Goal: Find specific page/section

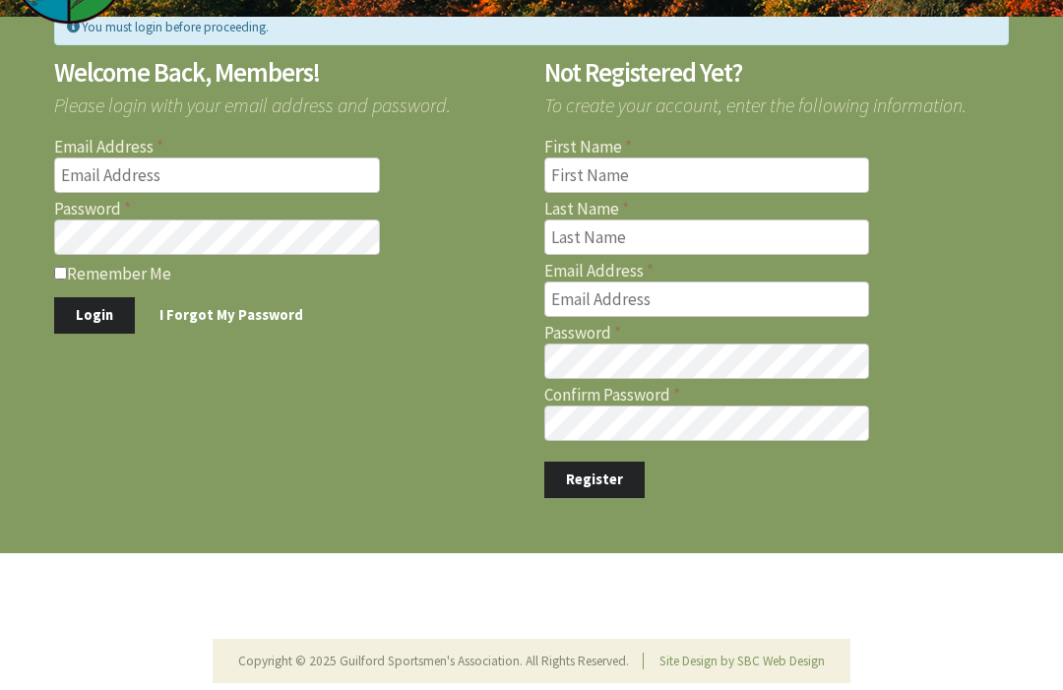
scroll to position [108, 0]
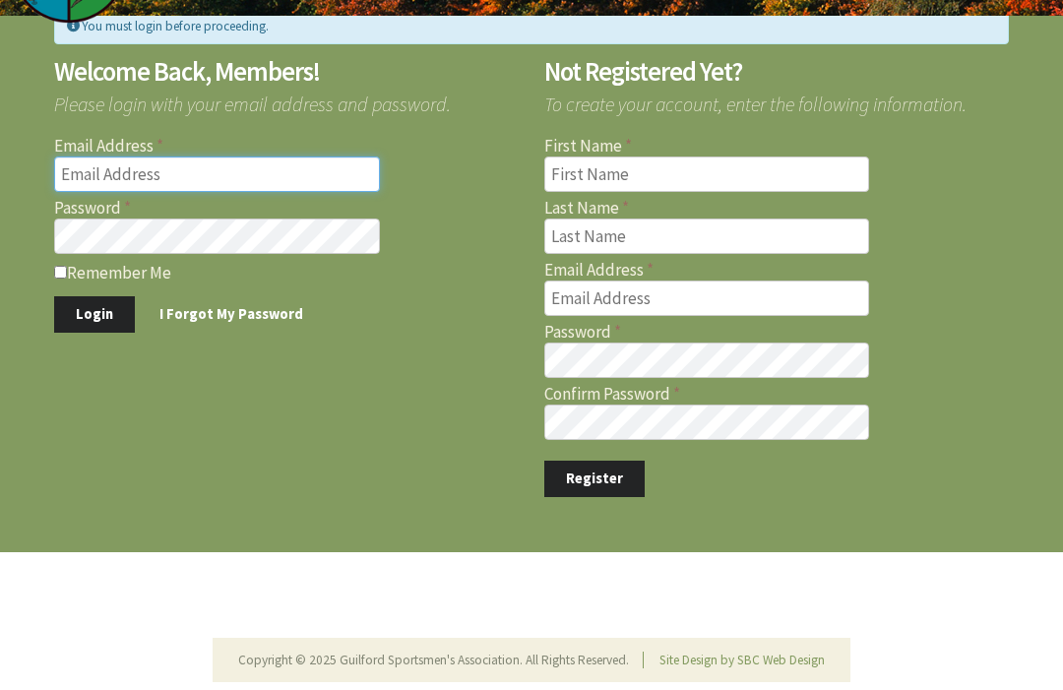
type input "[EMAIL_ADDRESS][DOMAIN_NAME]"
click at [93, 314] on button "Login" at bounding box center [94, 315] width 81 height 36
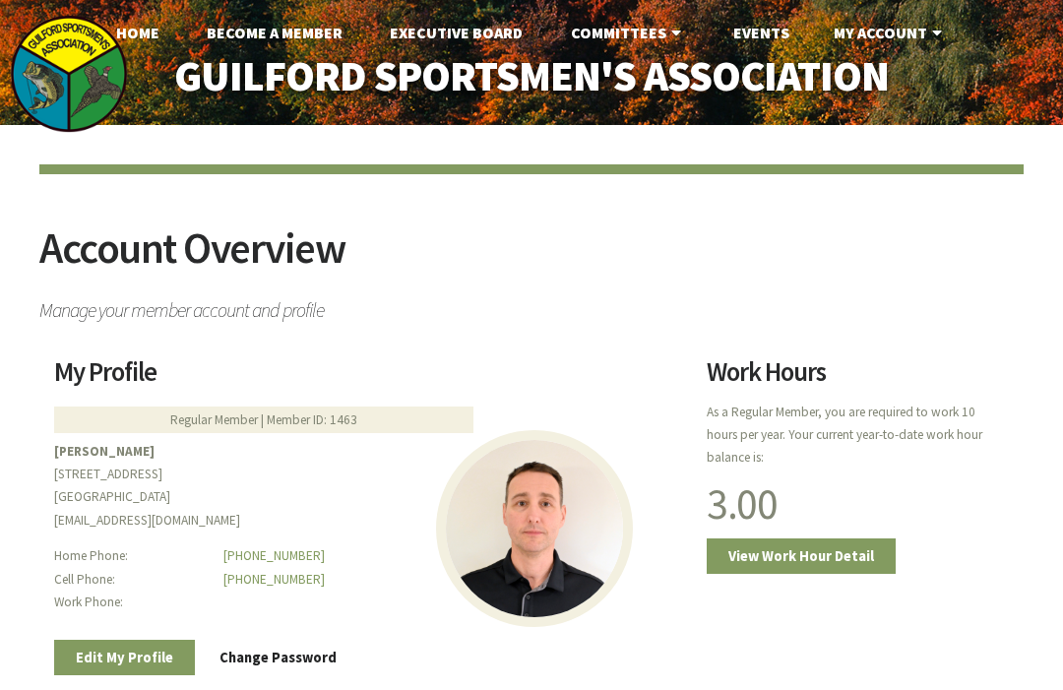
click at [759, 38] on link "Events" at bounding box center [761, 32] width 88 height 39
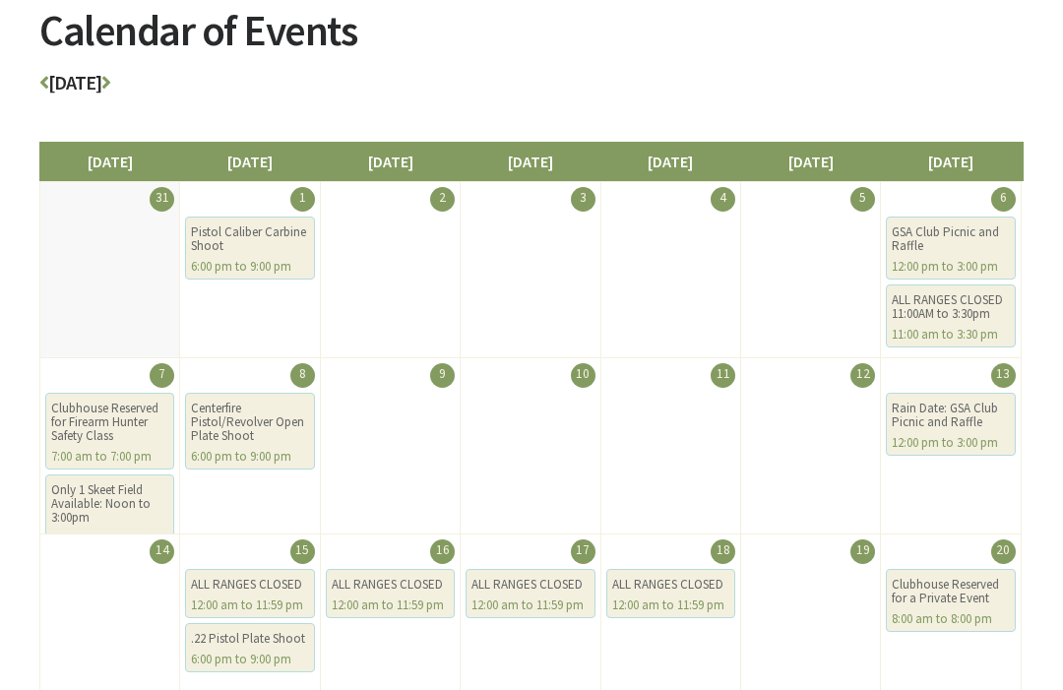
scroll to position [207, 0]
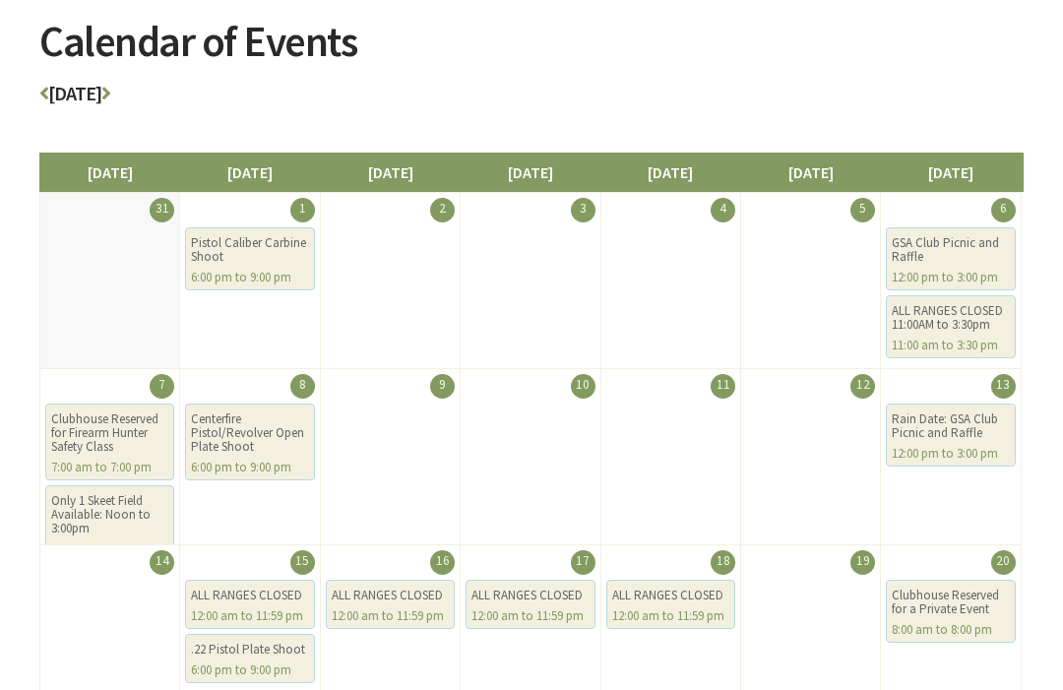
click at [110, 101] on icon at bounding box center [105, 94] width 9 height 20
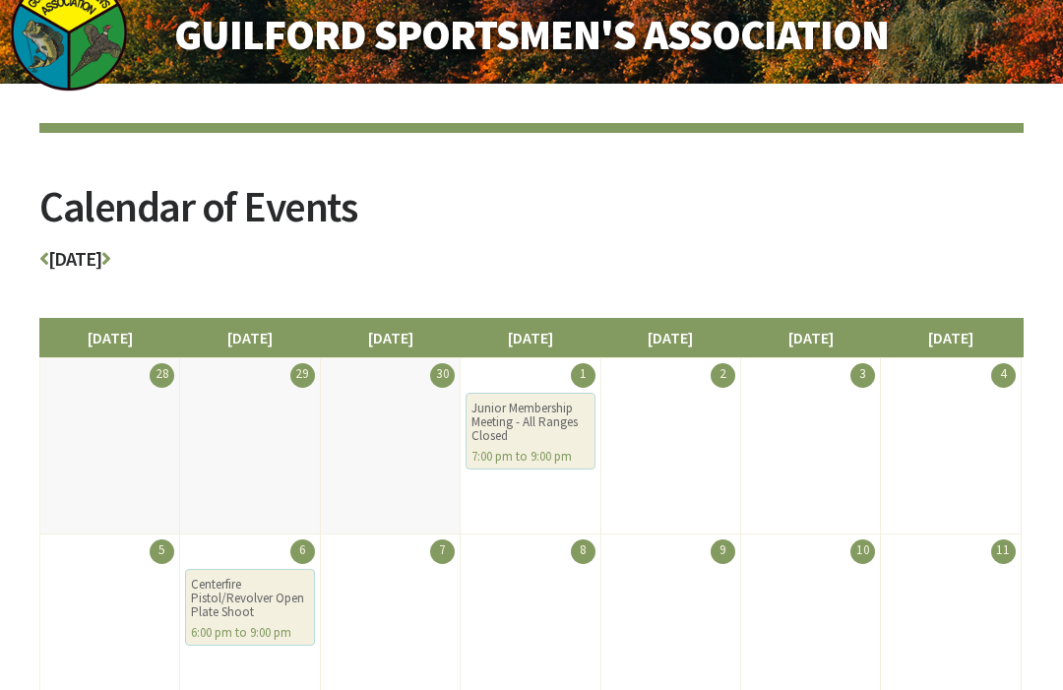
scroll to position [45, 0]
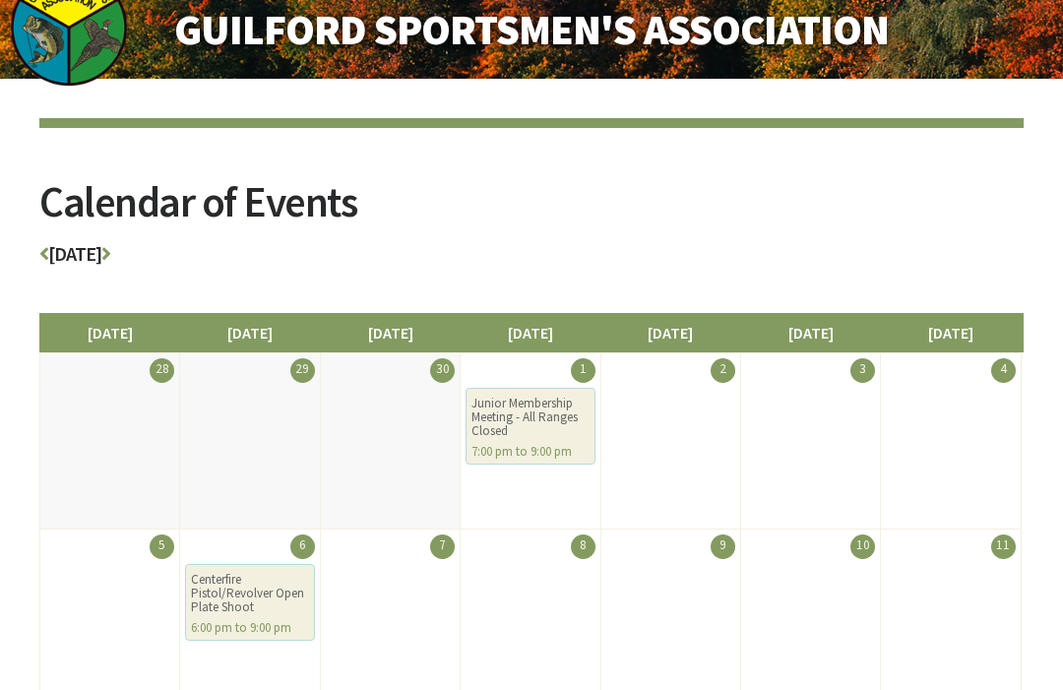
click at [41, 263] on icon at bounding box center [43, 255] width 9 height 20
